Goal: Information Seeking & Learning: Learn about a topic

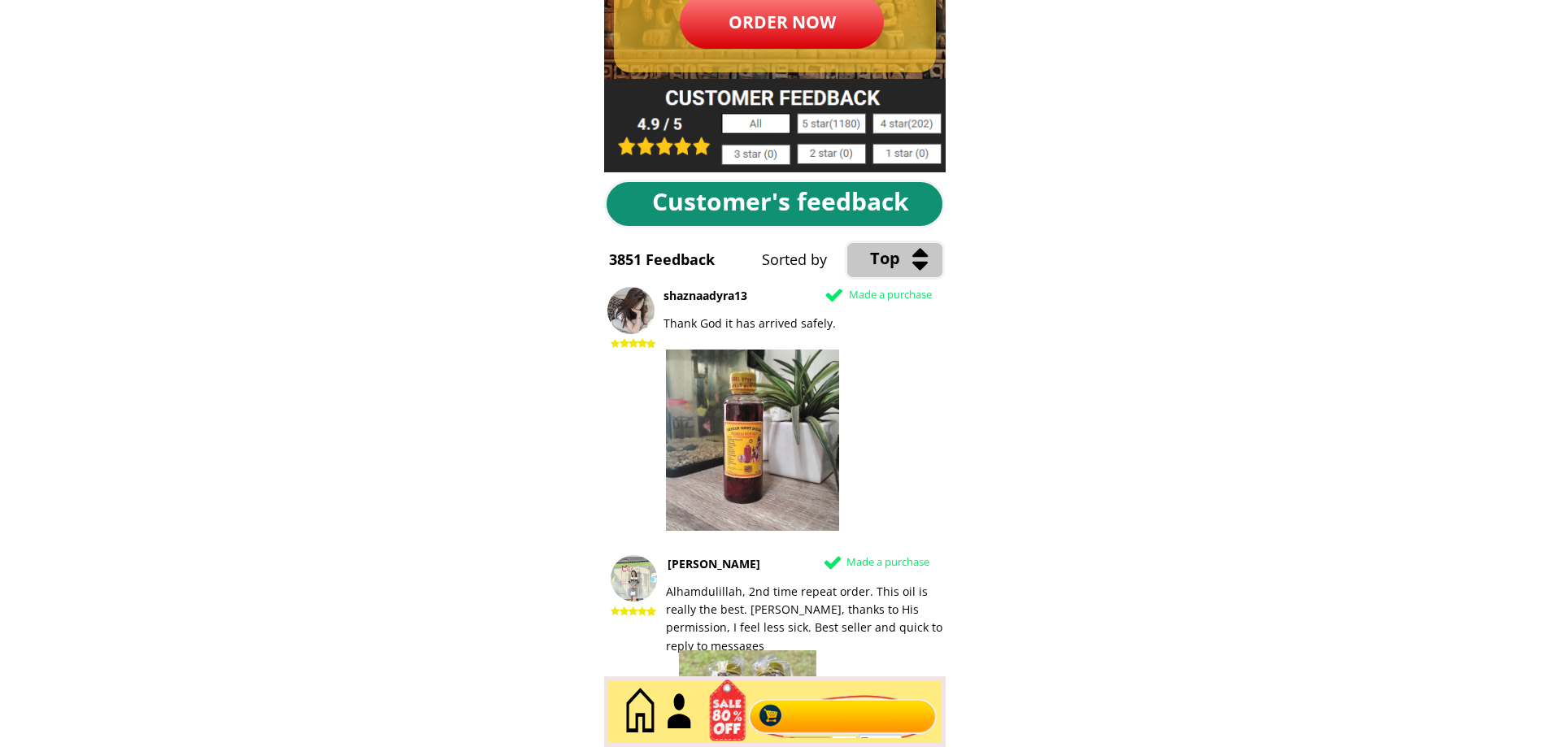
scroll to position [8378, 0]
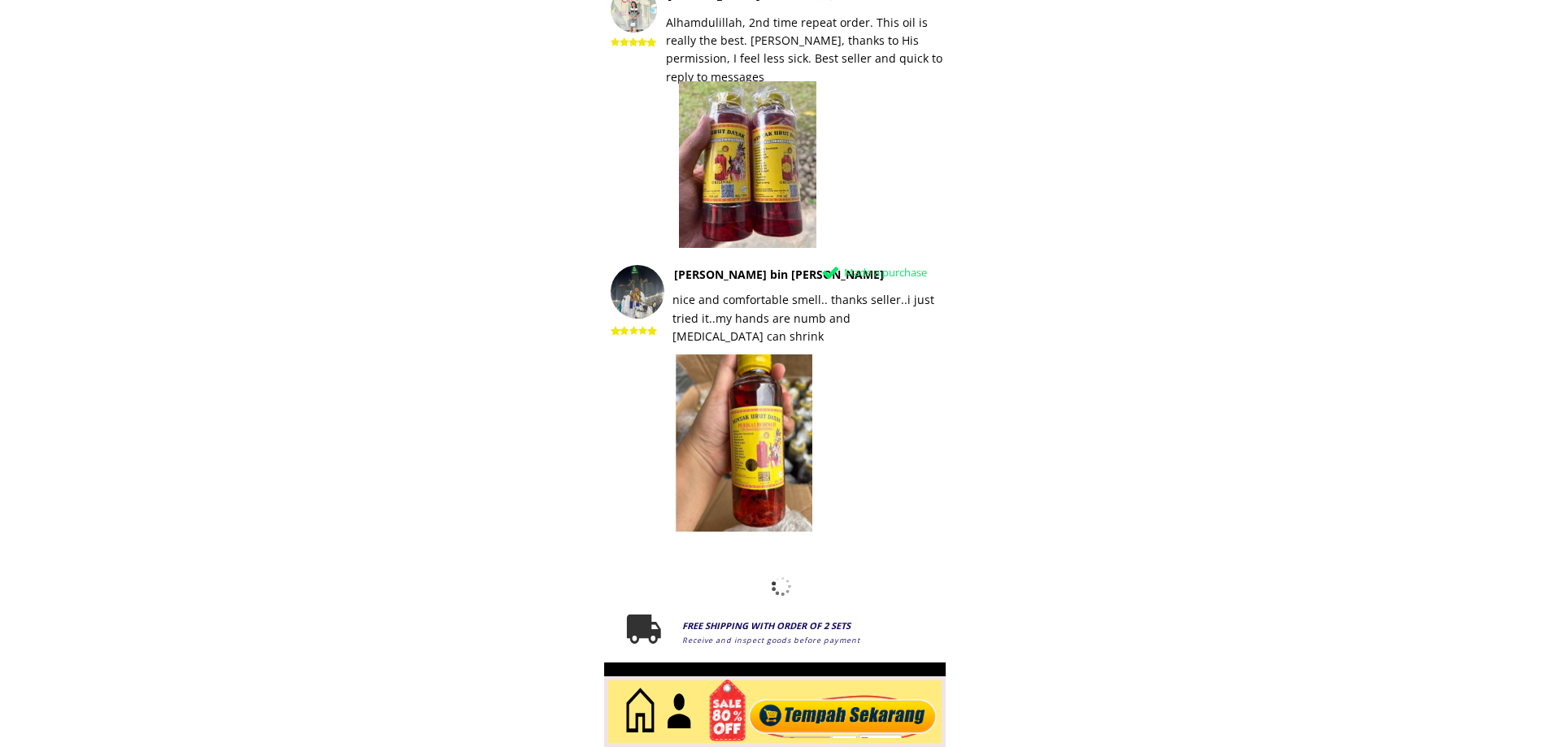
click at [839, 312] on font "nice and comfortable smell.. thanks seller..i just tried it..my hands are numb …" at bounding box center [804, 318] width 262 height 52
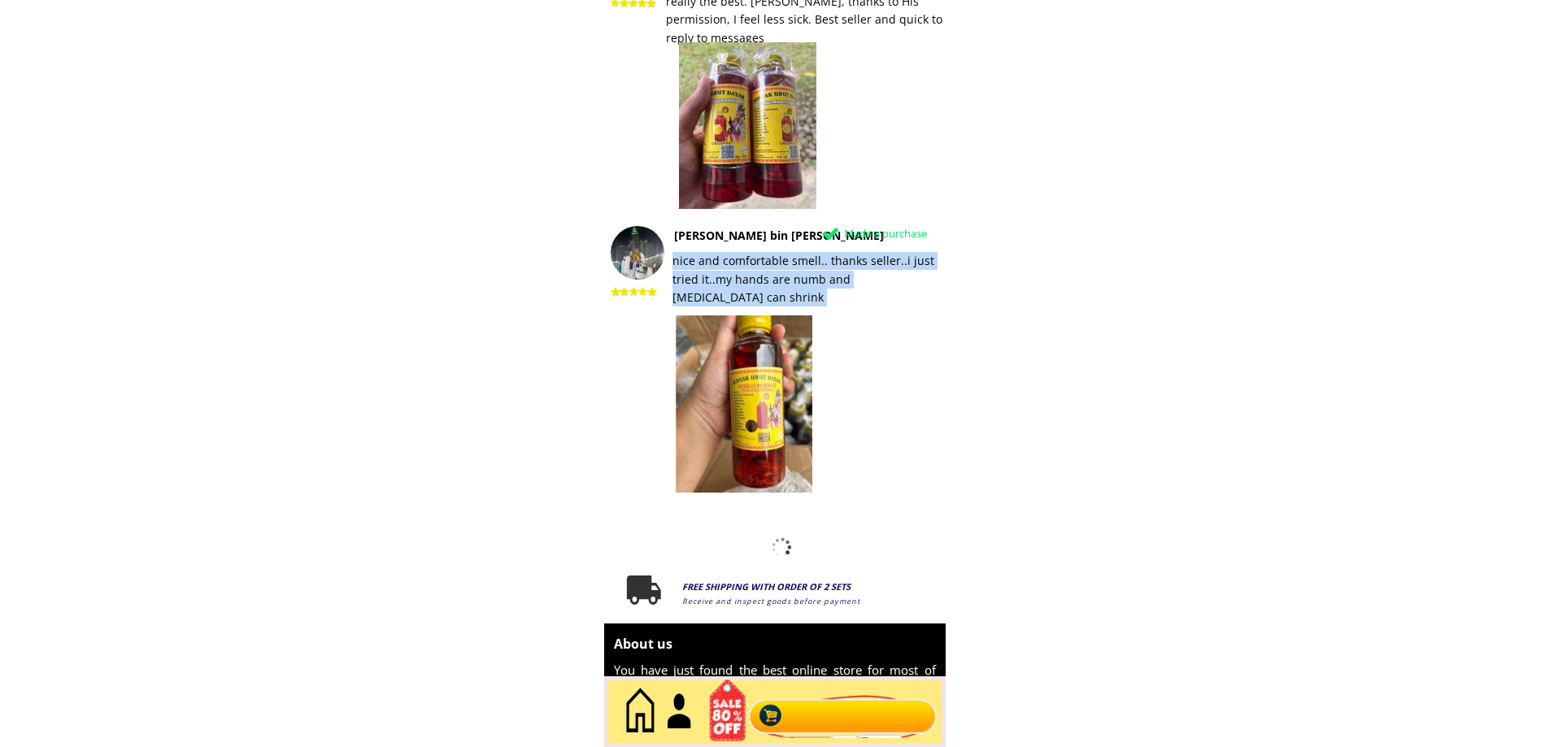
scroll to position [8484, 0]
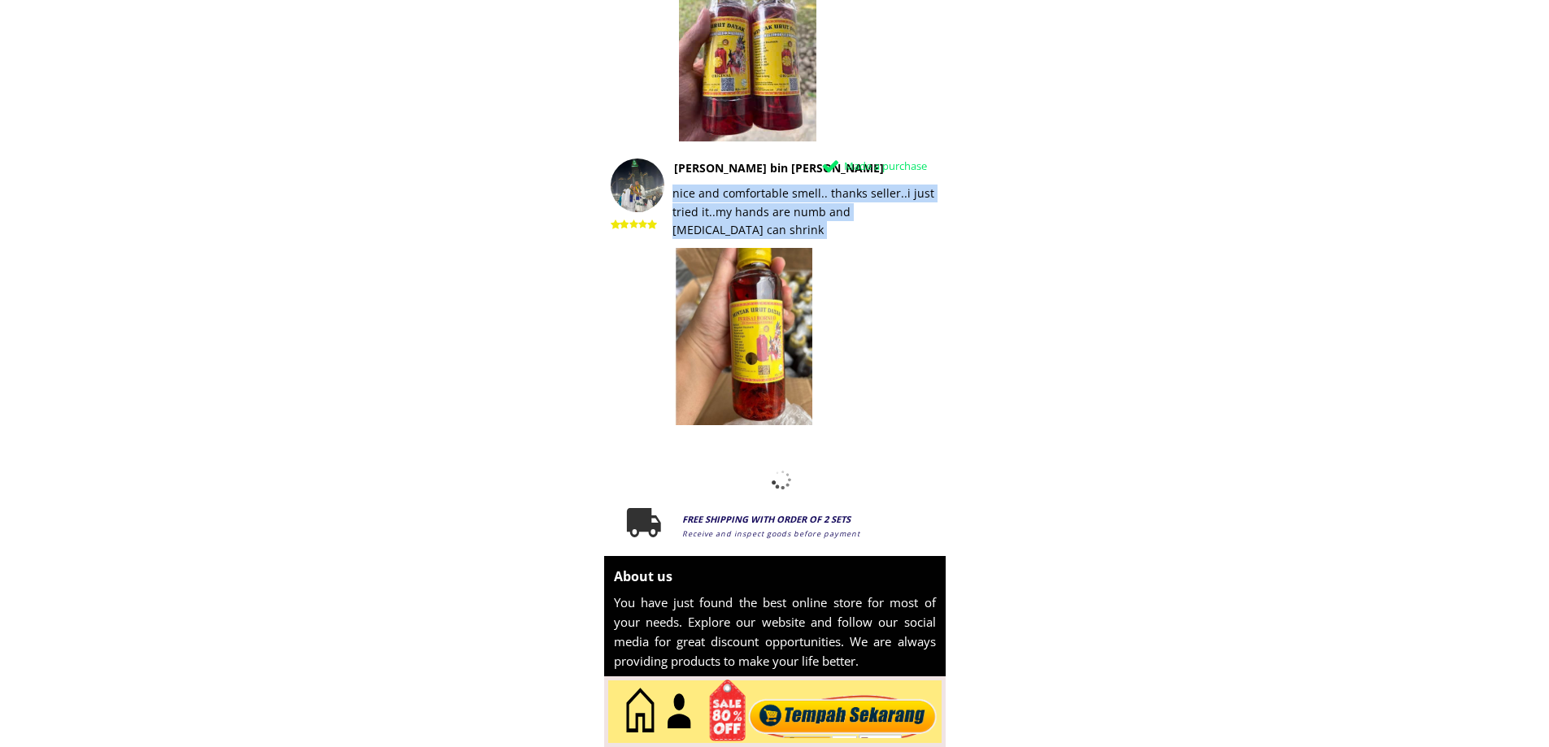
click at [661, 594] on div "You have just found the best online store for most of your needs. Explore our w…" at bounding box center [775, 632] width 322 height 78
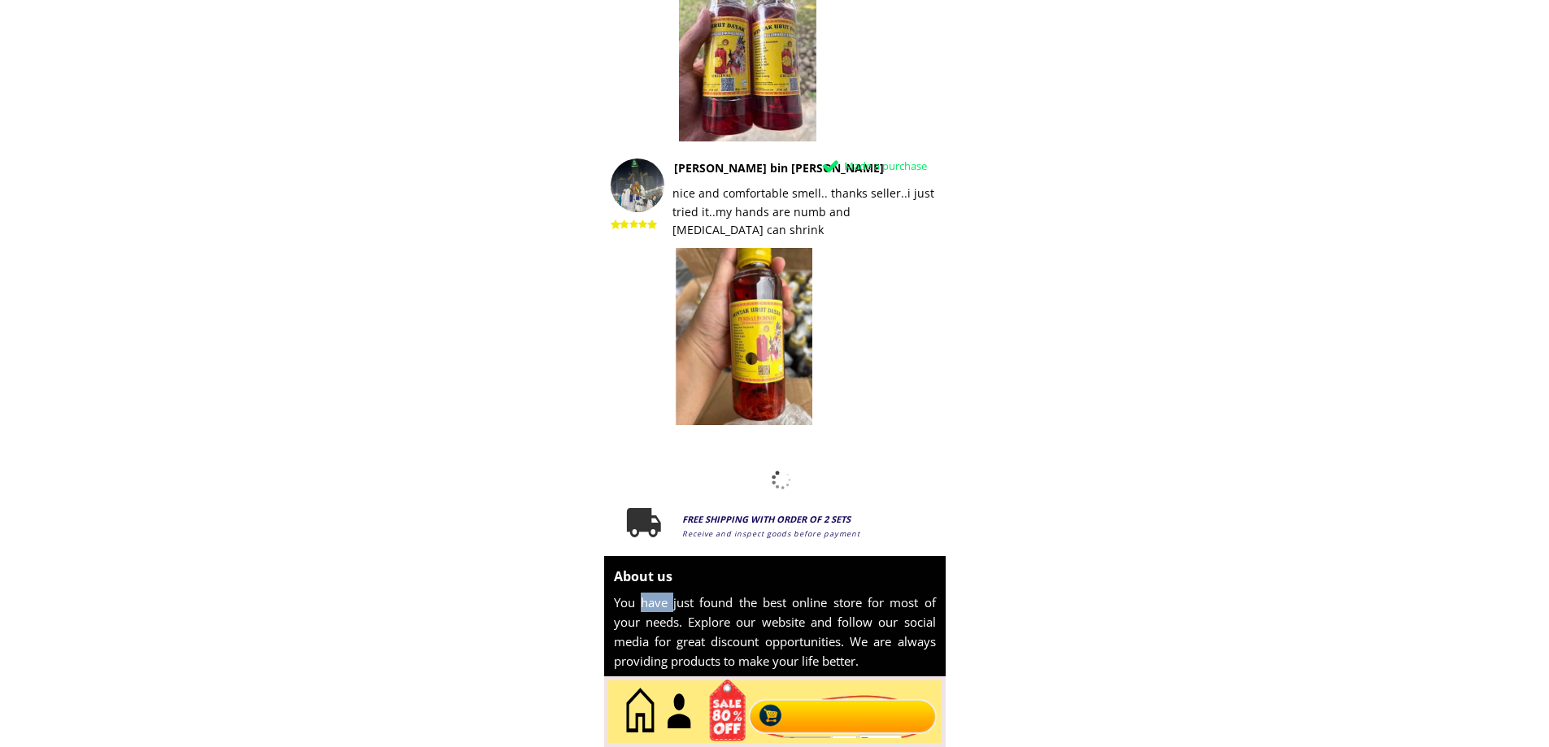
click at [661, 594] on div "You have just found the best online store for most of your needs. Explore our w…" at bounding box center [775, 632] width 322 height 78
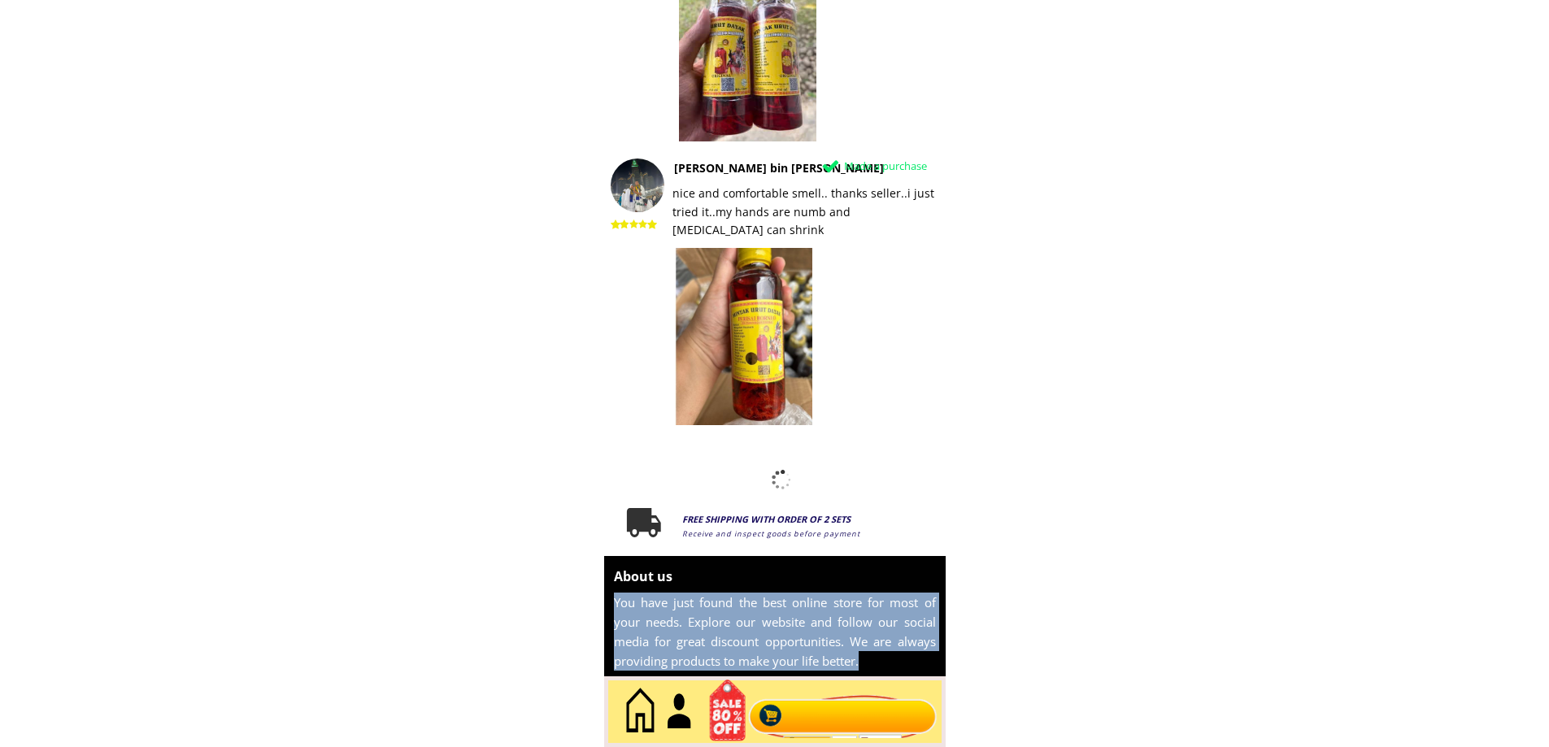
click at [661, 594] on div "You have just found the best online store for most of your needs. Explore our w…" at bounding box center [775, 632] width 322 height 78
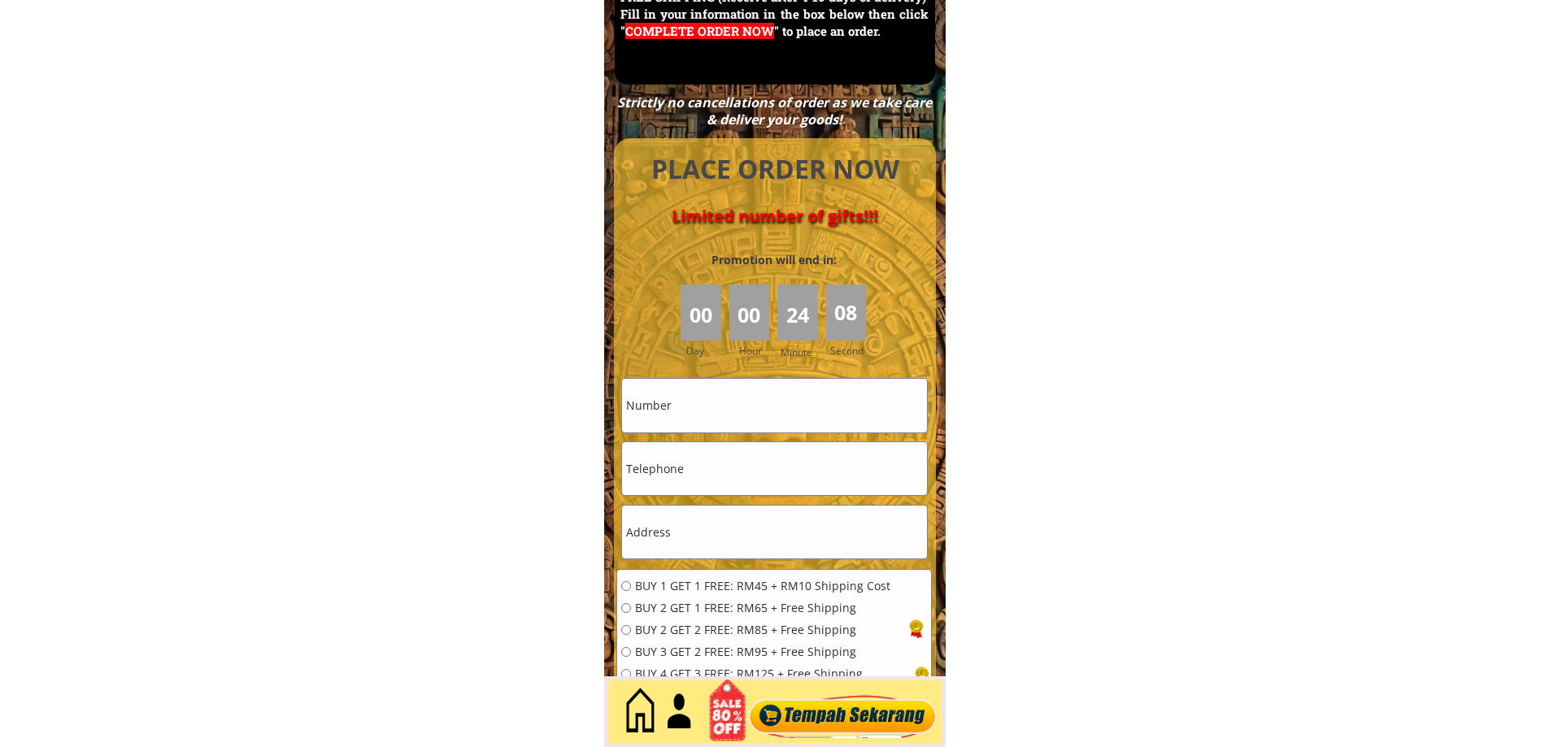
scroll to position [7346, 0]
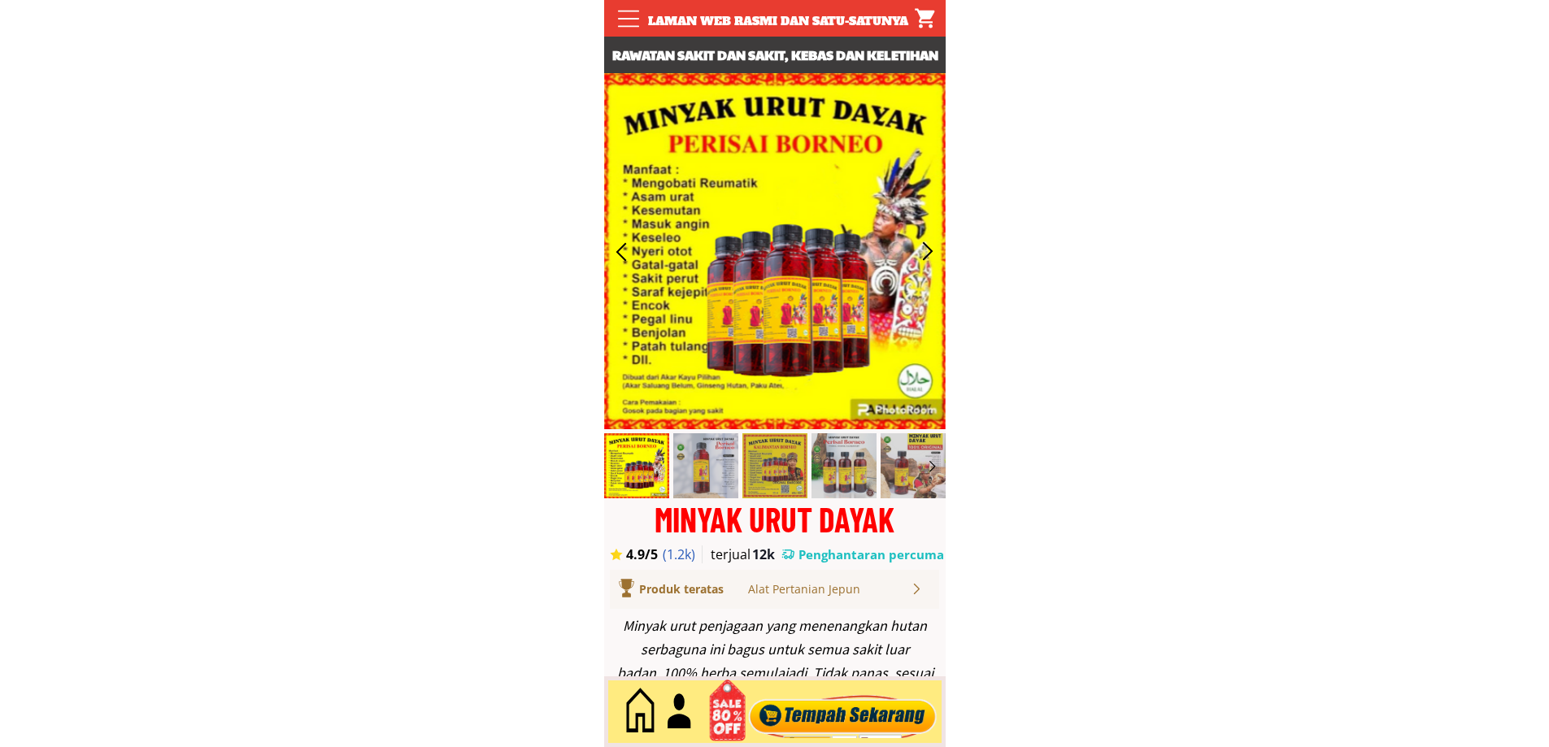
click at [682, 658] on div "Minyak urut penjagaan yang menenangkan hutan serbaguna ini bagus untuk semua sa…" at bounding box center [774, 685] width 325 height 141
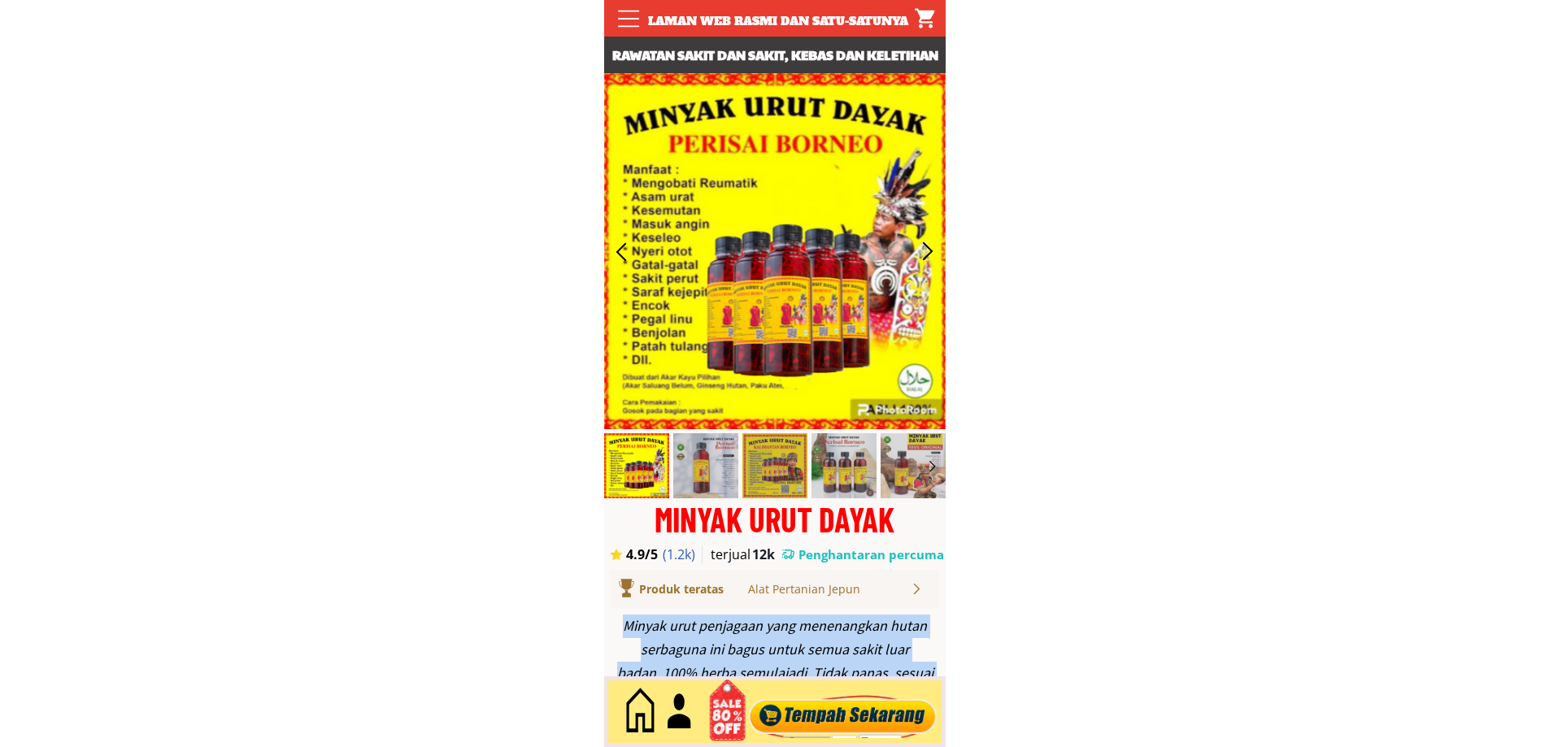
click at [682, 658] on div "Minyak urut penjagaan yang menenangkan hutan serbaguna ini bagus untuk semua sa…" at bounding box center [774, 685] width 325 height 141
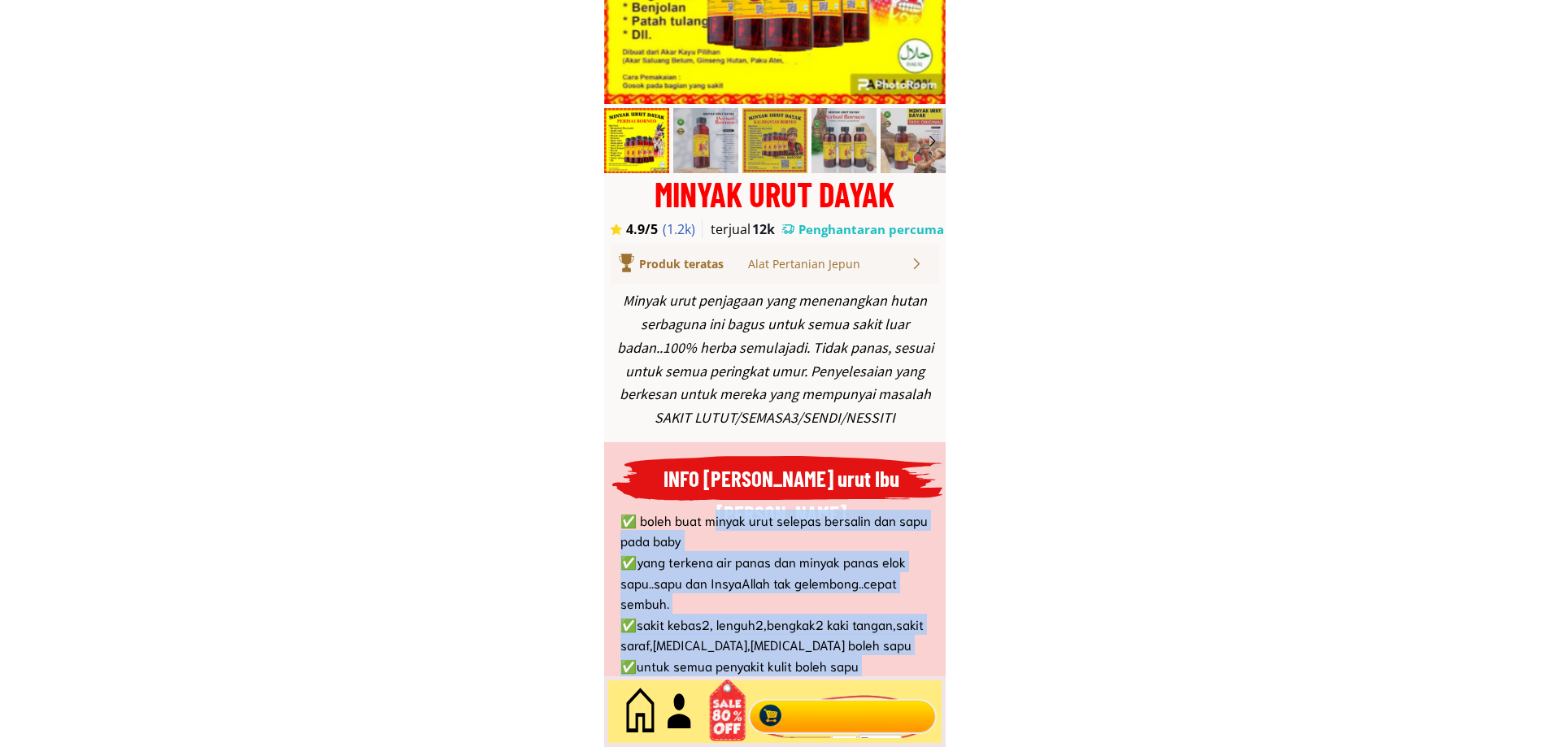
drag, startPoint x: 712, startPoint y: 530, endPoint x: 730, endPoint y: 698, distance: 168.5
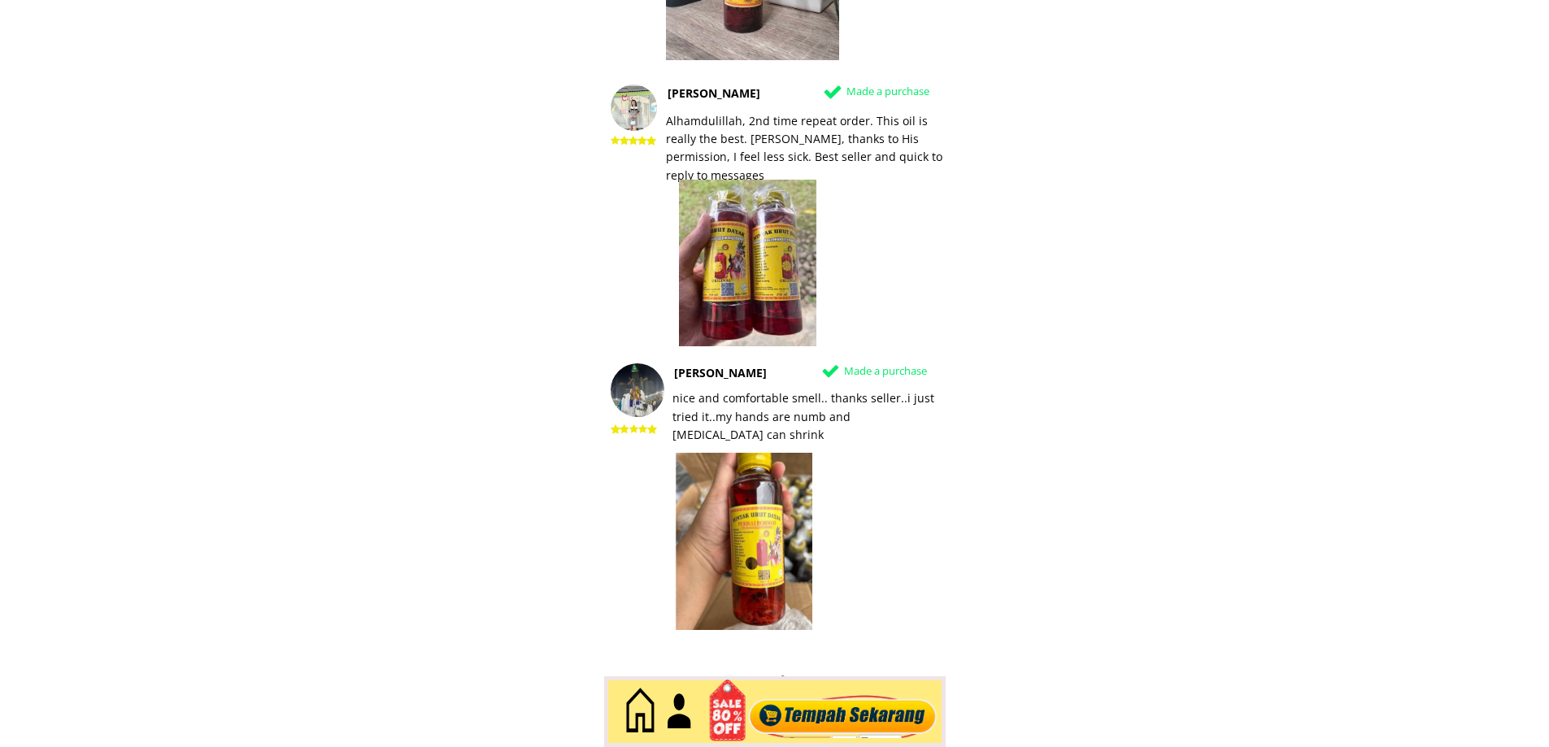
scroll to position [8484, 0]
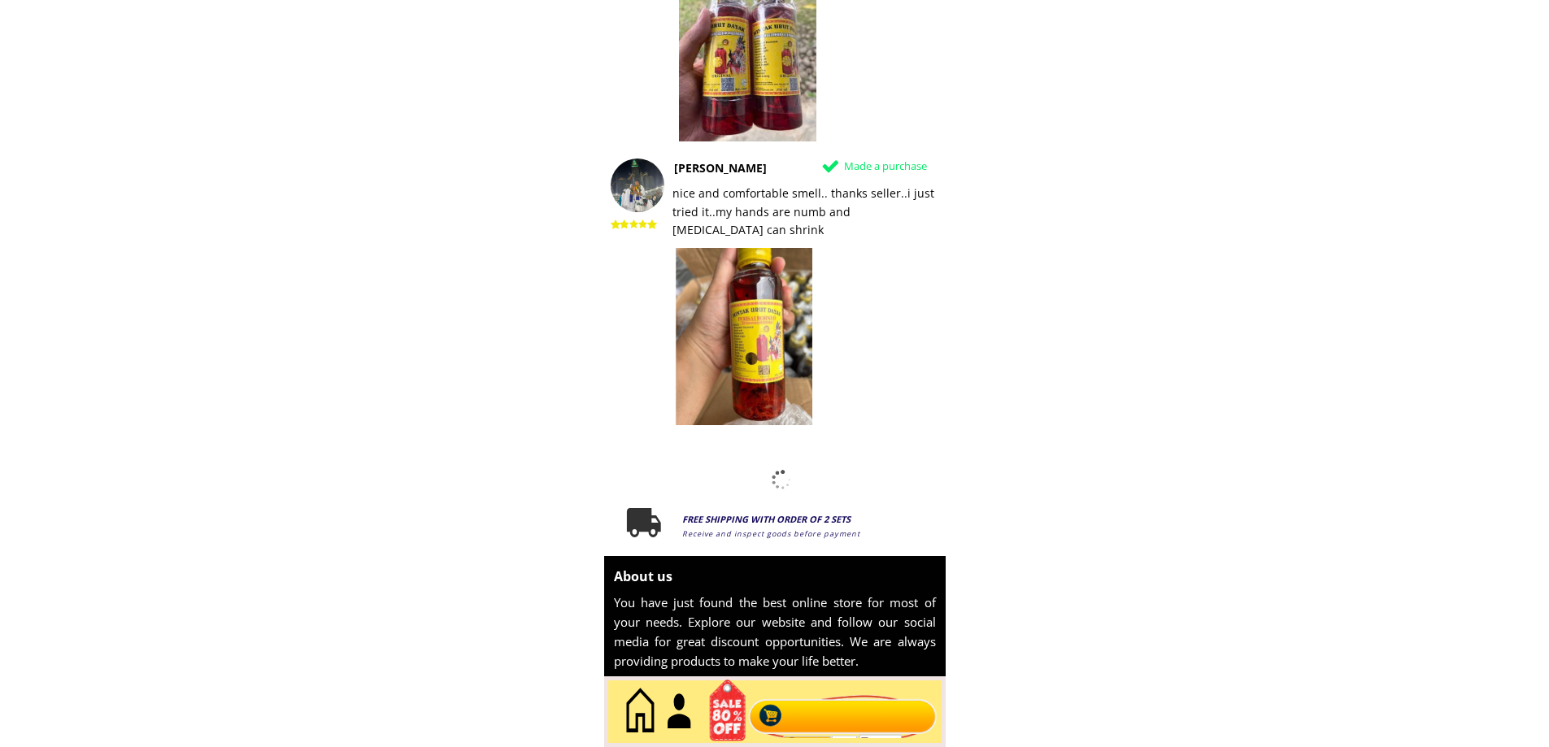
click at [640, 710] on div at bounding box center [640, 710] width 41 height 59
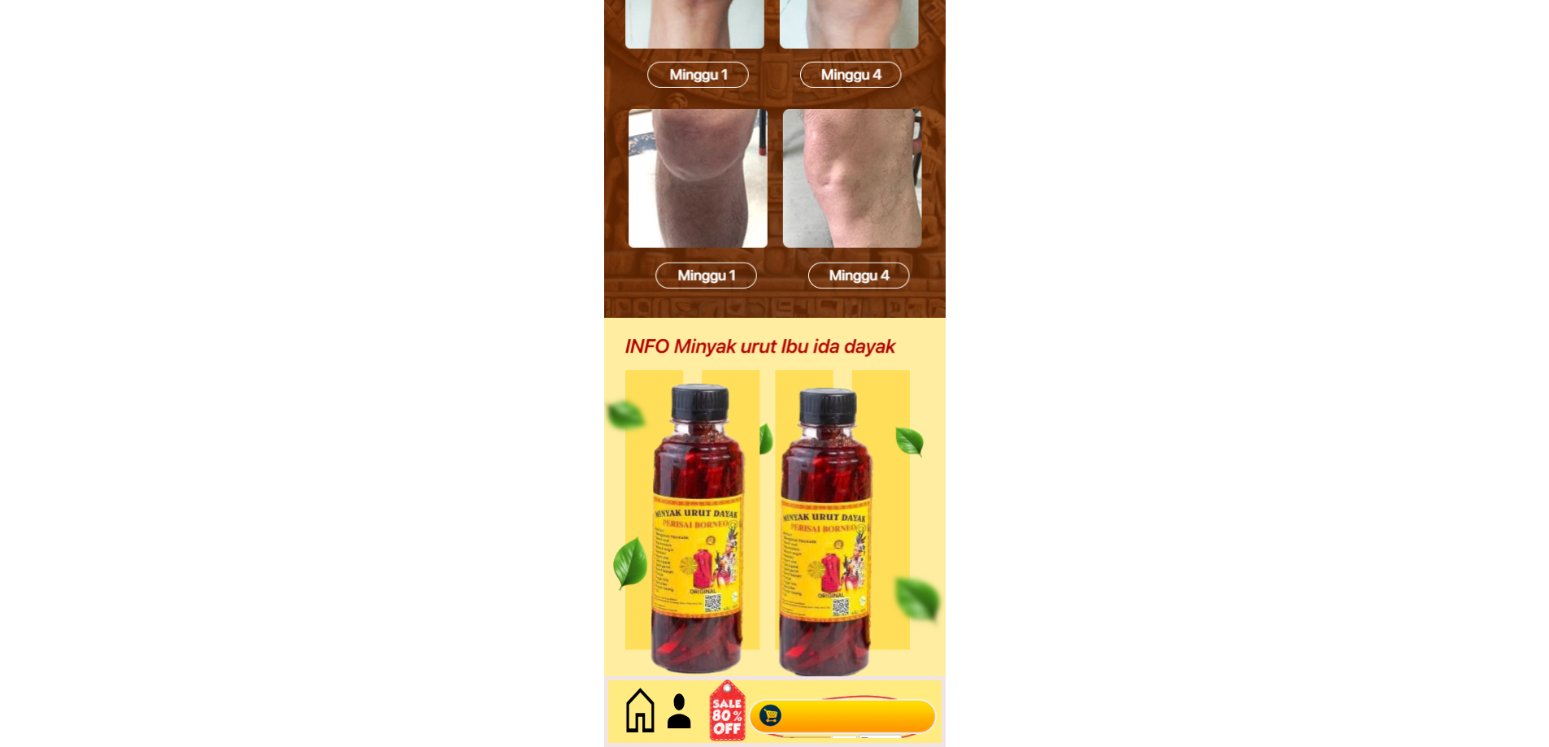
scroll to position [3848, 0]
